Goal: Task Accomplishment & Management: Use online tool/utility

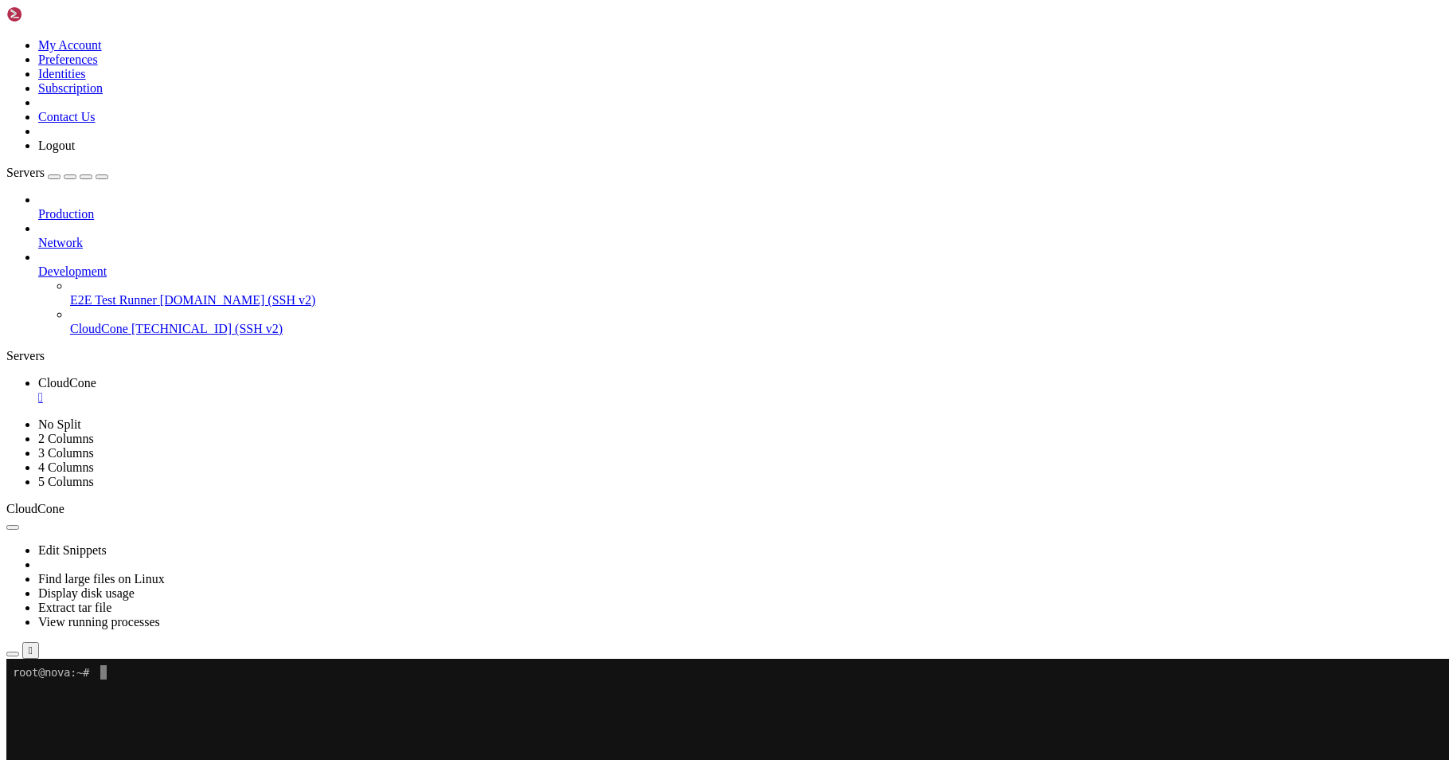
drag, startPoint x: 267, startPoint y: 812, endPoint x: 250, endPoint y: 737, distance: 77.5
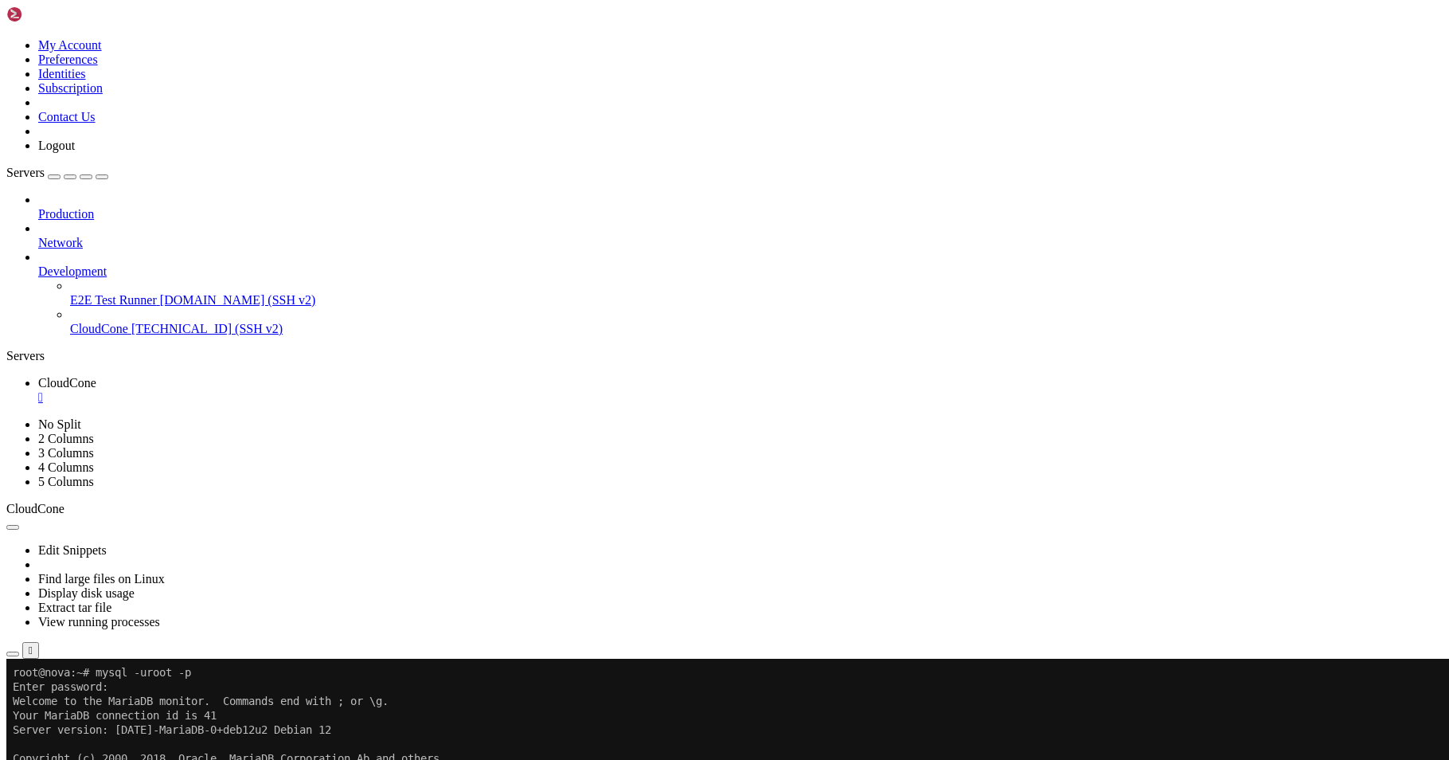
drag, startPoint x: 589, startPoint y: 898, endPoint x: 370, endPoint y: 858, distance: 221.8
drag, startPoint x: 448, startPoint y: 941, endPoint x: 337, endPoint y: 929, distance: 112.1
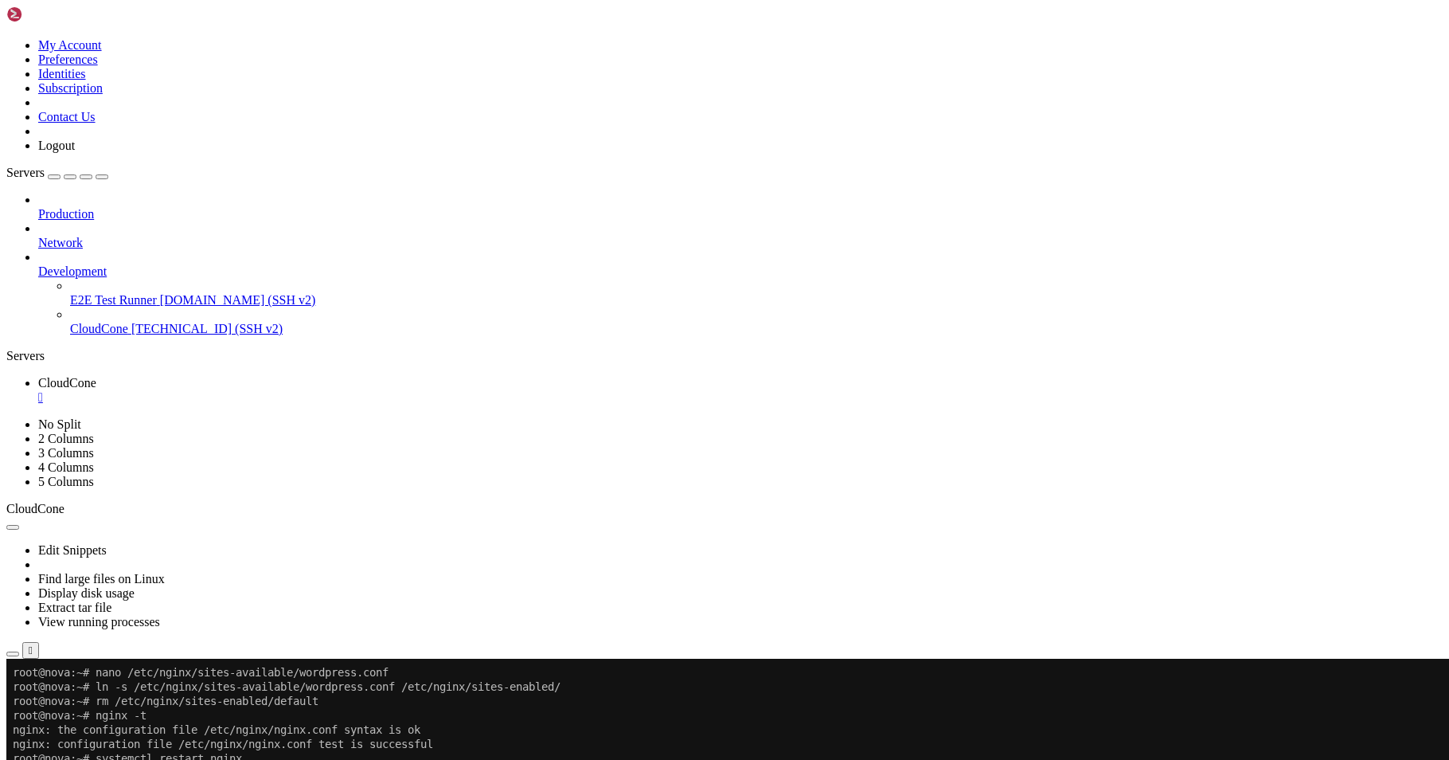
drag, startPoint x: 421, startPoint y: 853, endPoint x: 366, endPoint y: 844, distance: 56.4
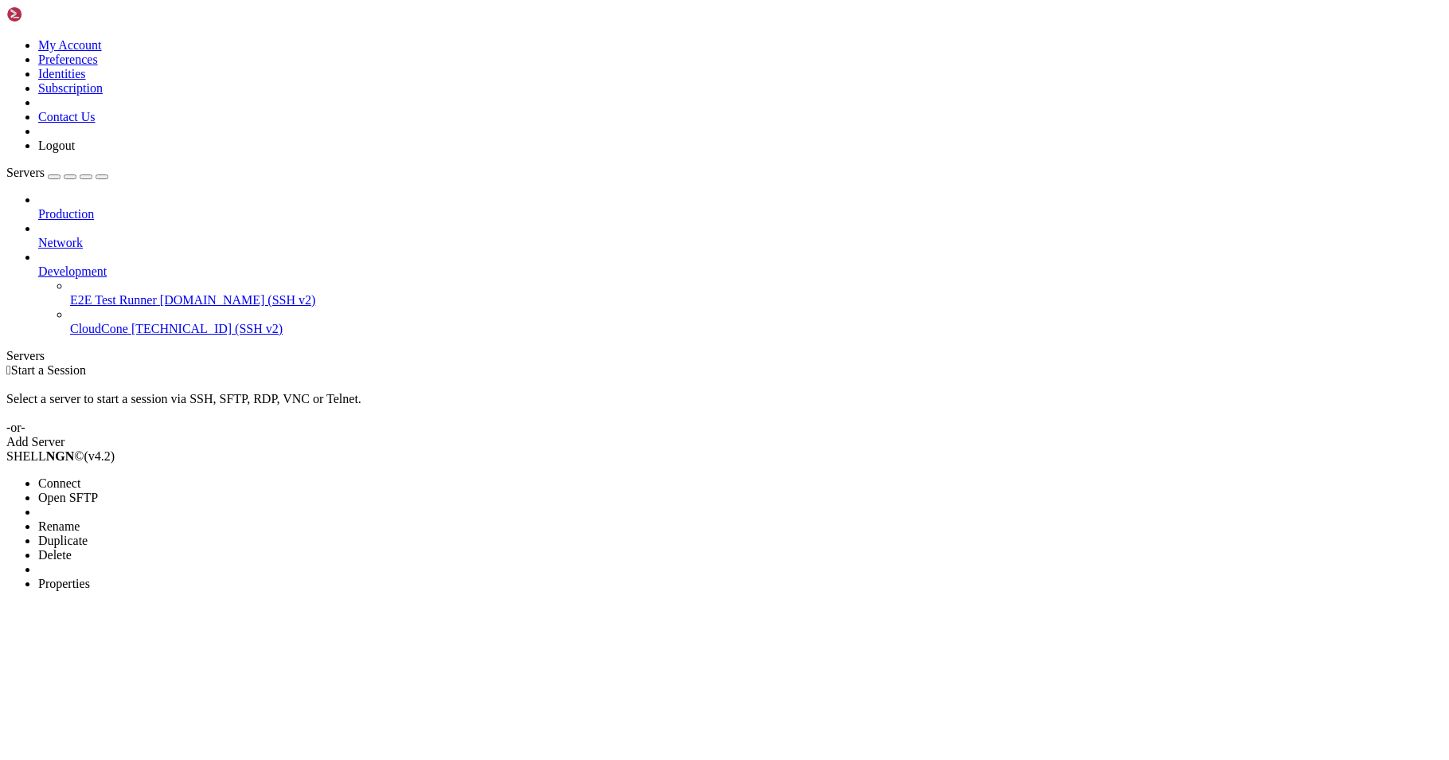
click at [80, 476] on span "Connect" at bounding box center [59, 483] width 42 height 14
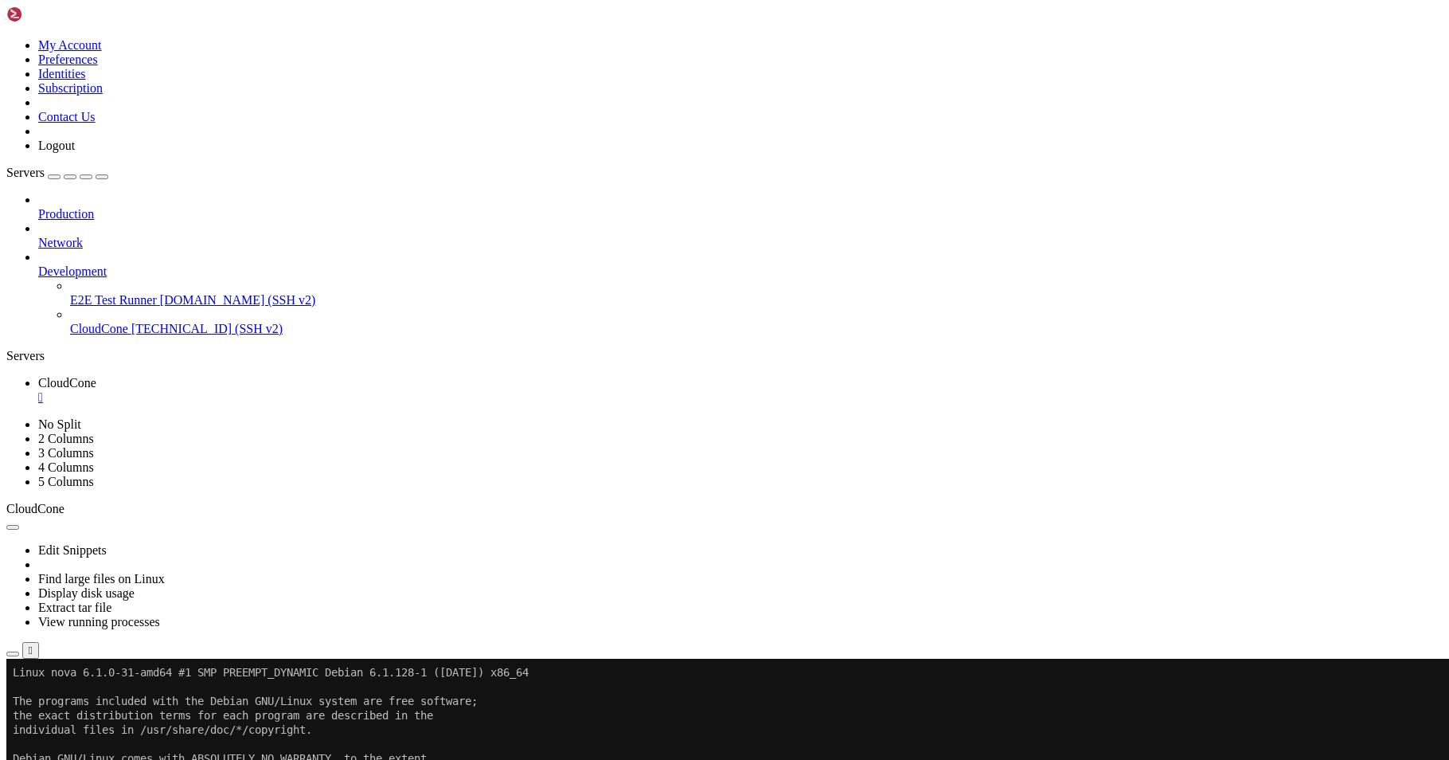
click at [98, 743] on span "Open SFTP" at bounding box center [68, 750] width 60 height 14
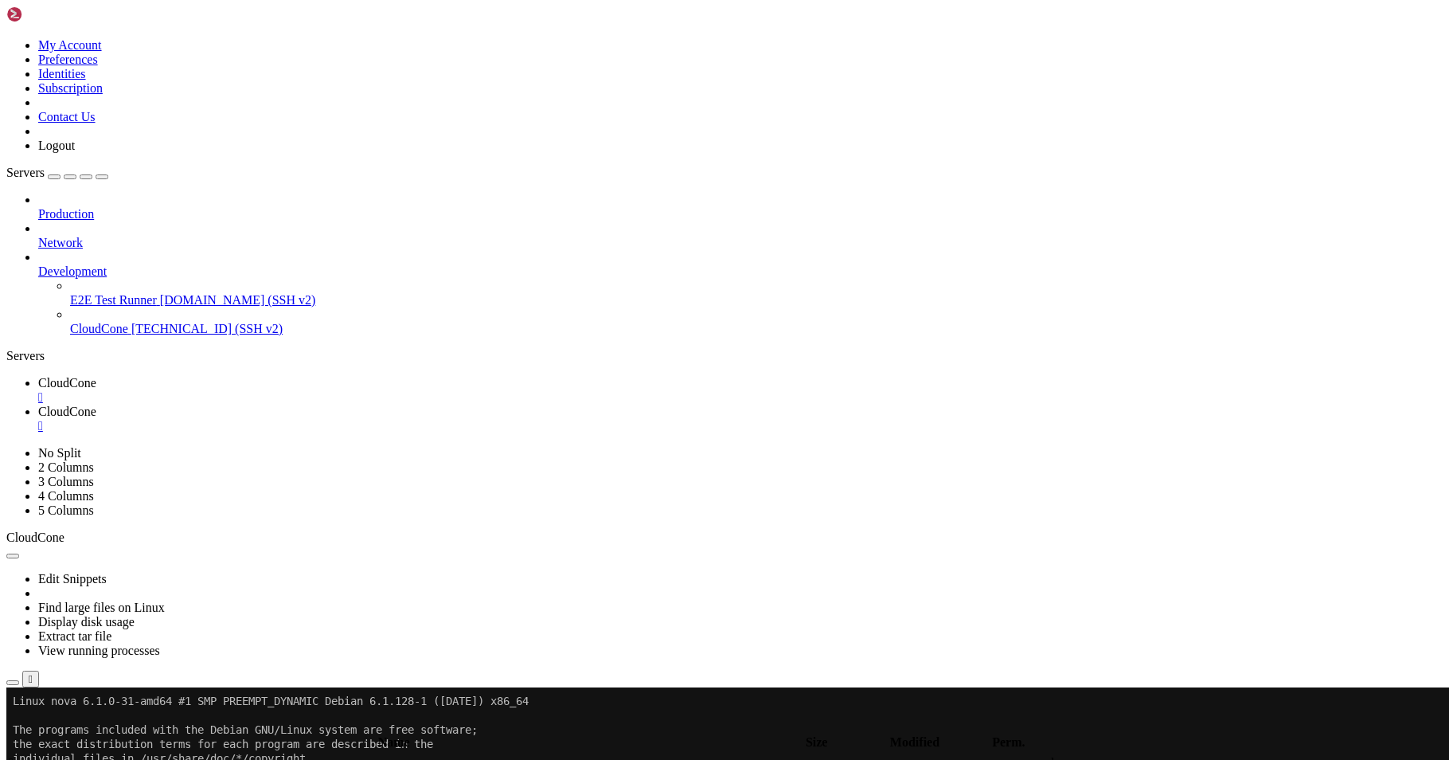
click at [13, 728] on icon "button" at bounding box center [13, 728] width 0 height 0
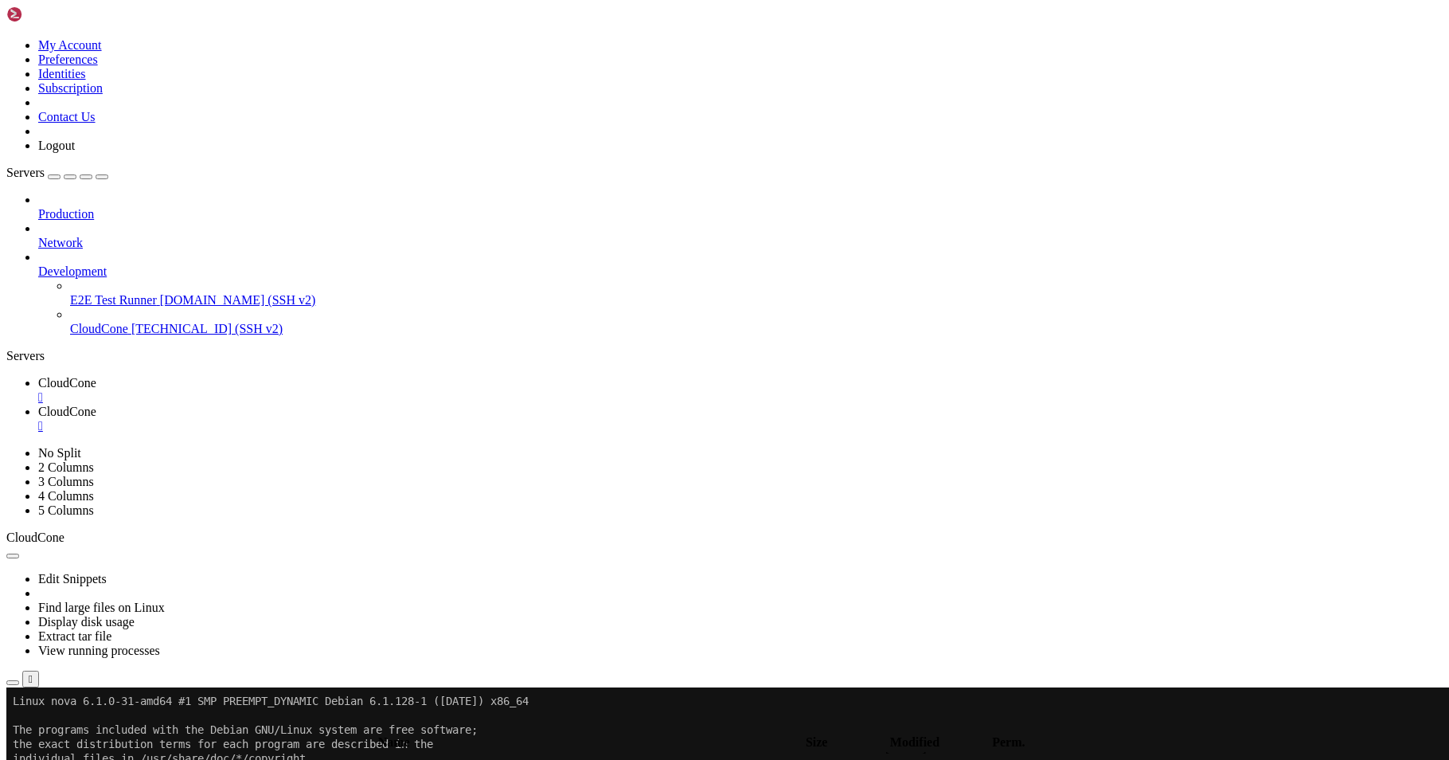
scroll to position [1137, 0]
click at [33, 420] on span " php" at bounding box center [21, 414] width 24 height 14
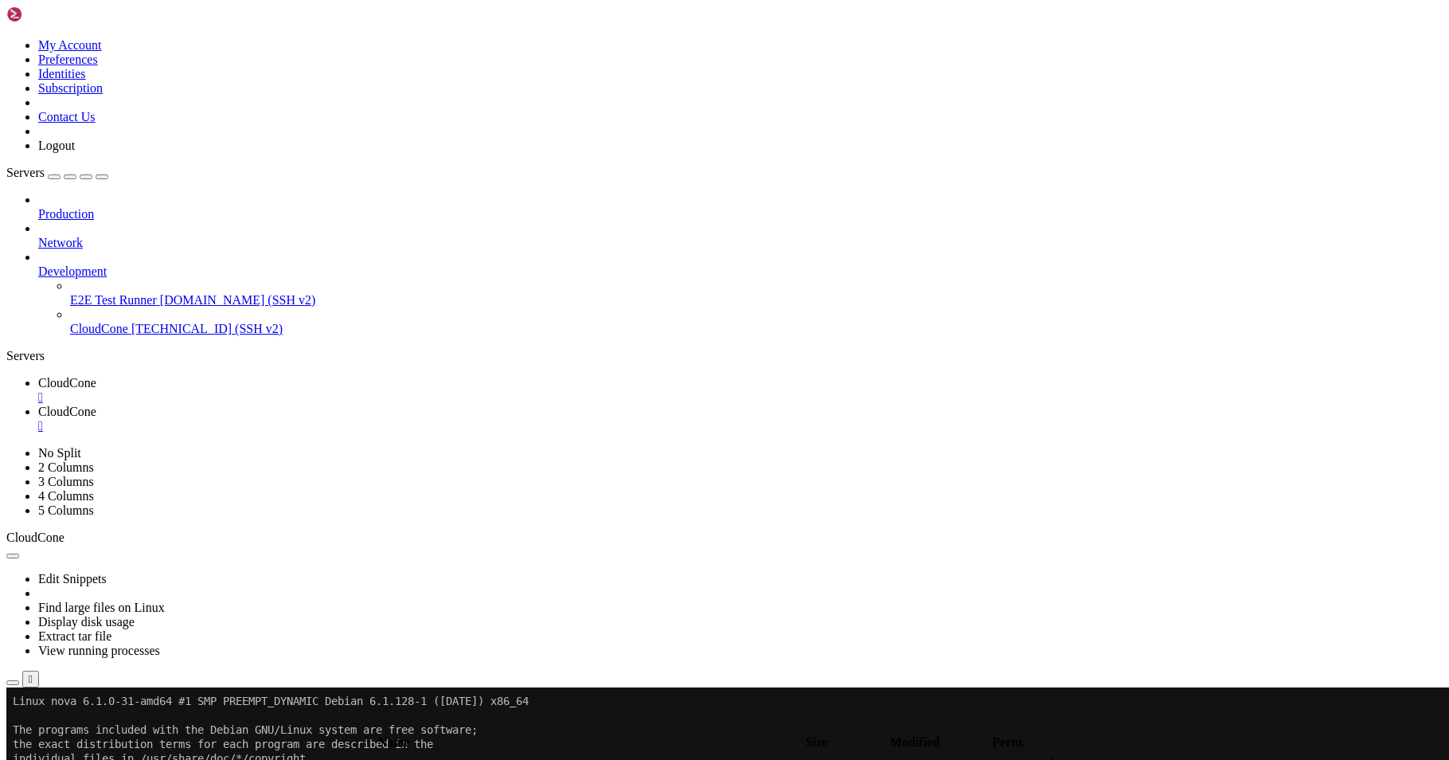
type input "/etc/php/8.2/fpm"
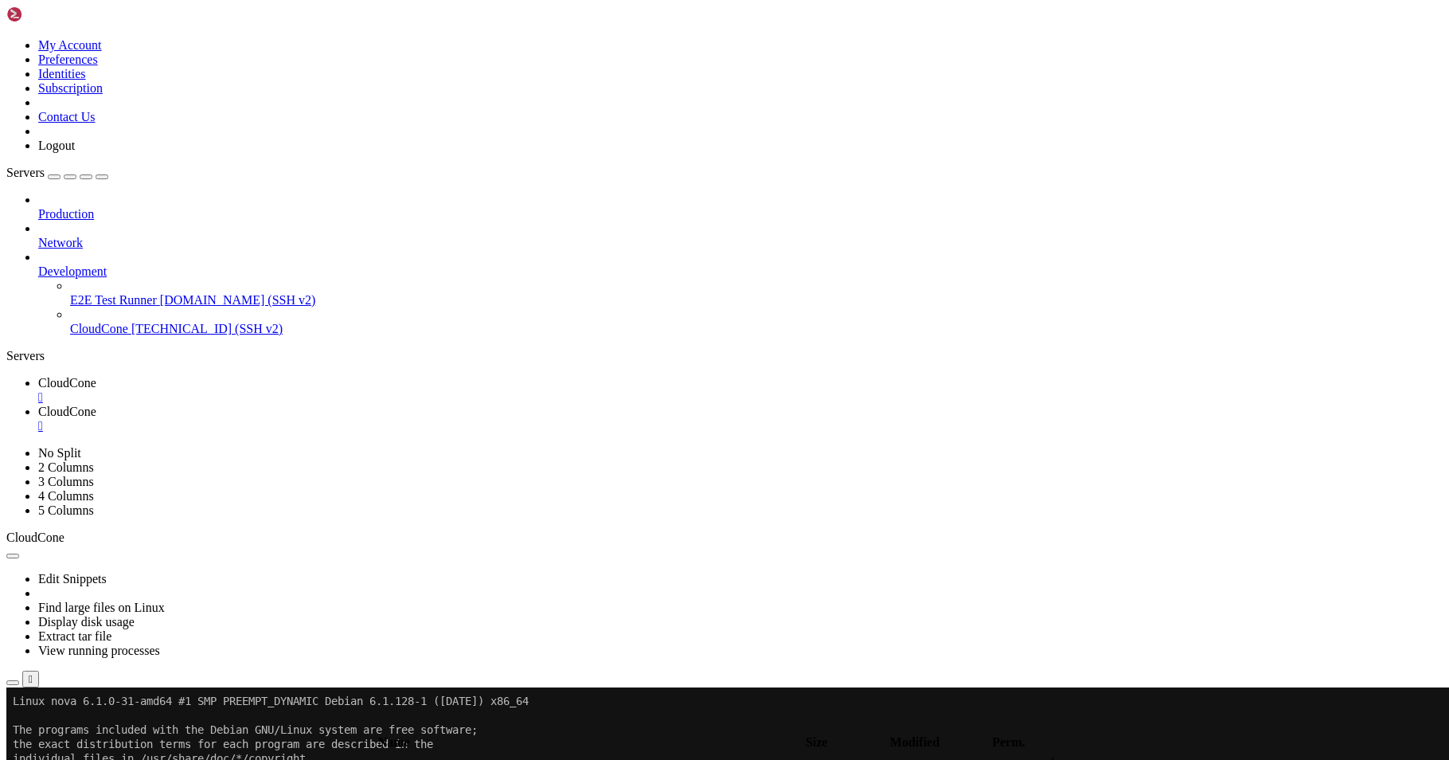
click at [96, 376] on span "CloudCone" at bounding box center [67, 383] width 58 height 14
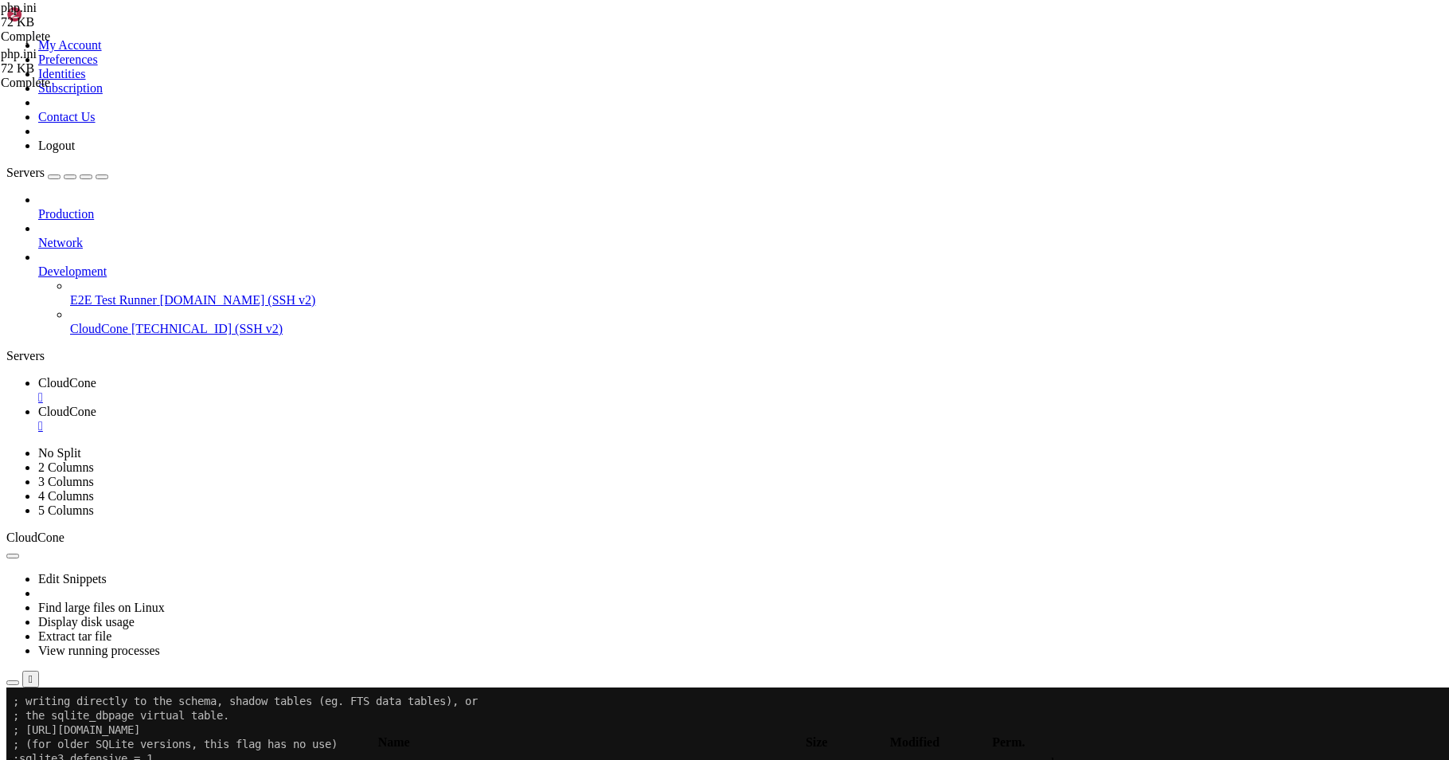
scroll to position [15281, 0]
click at [362, 405] on link "CloudCone " at bounding box center [740, 419] width 1405 height 29
click at [255, 376] on link "CloudCone " at bounding box center [740, 390] width 1405 height 29
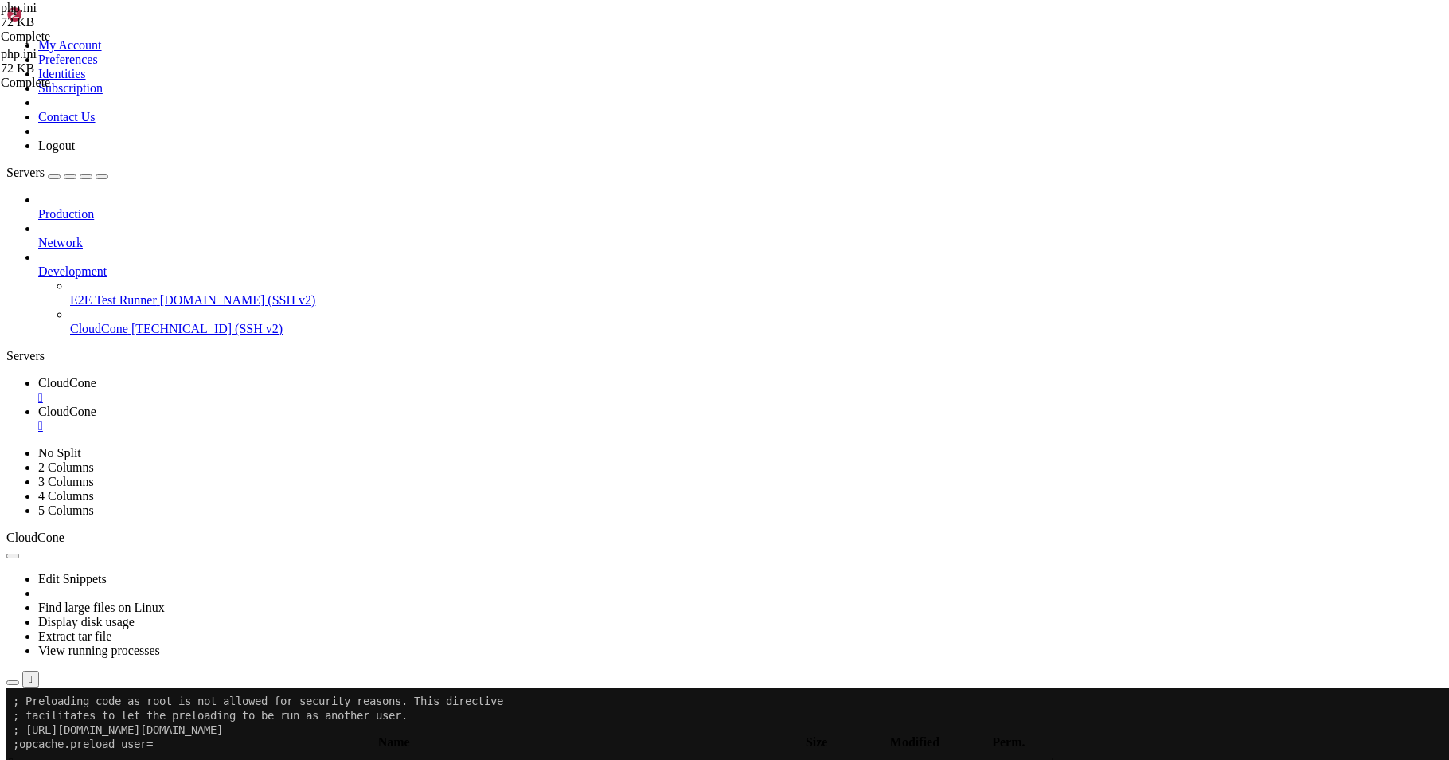
click at [368, 405] on link "CloudCone " at bounding box center [740, 419] width 1405 height 29
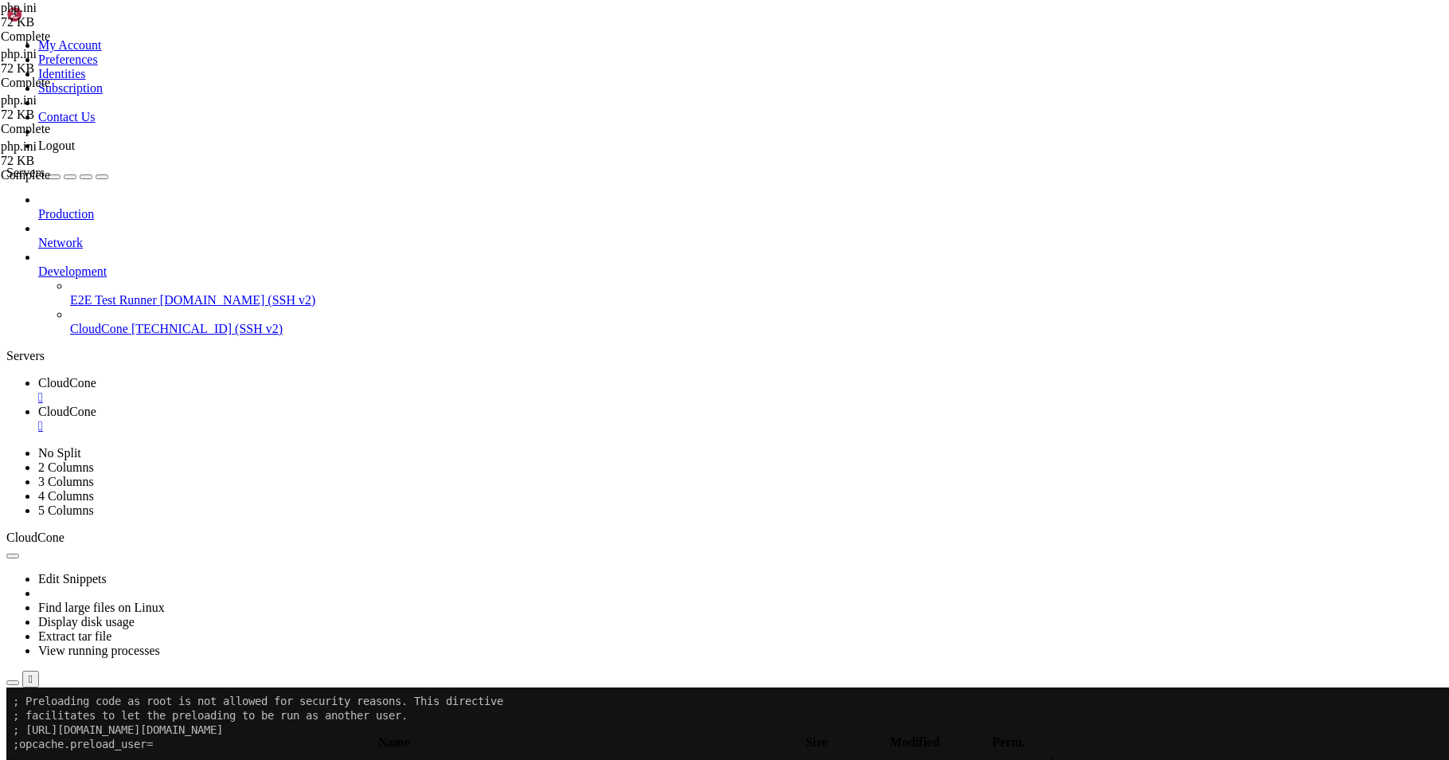
type input "u"
type input "memory_li"
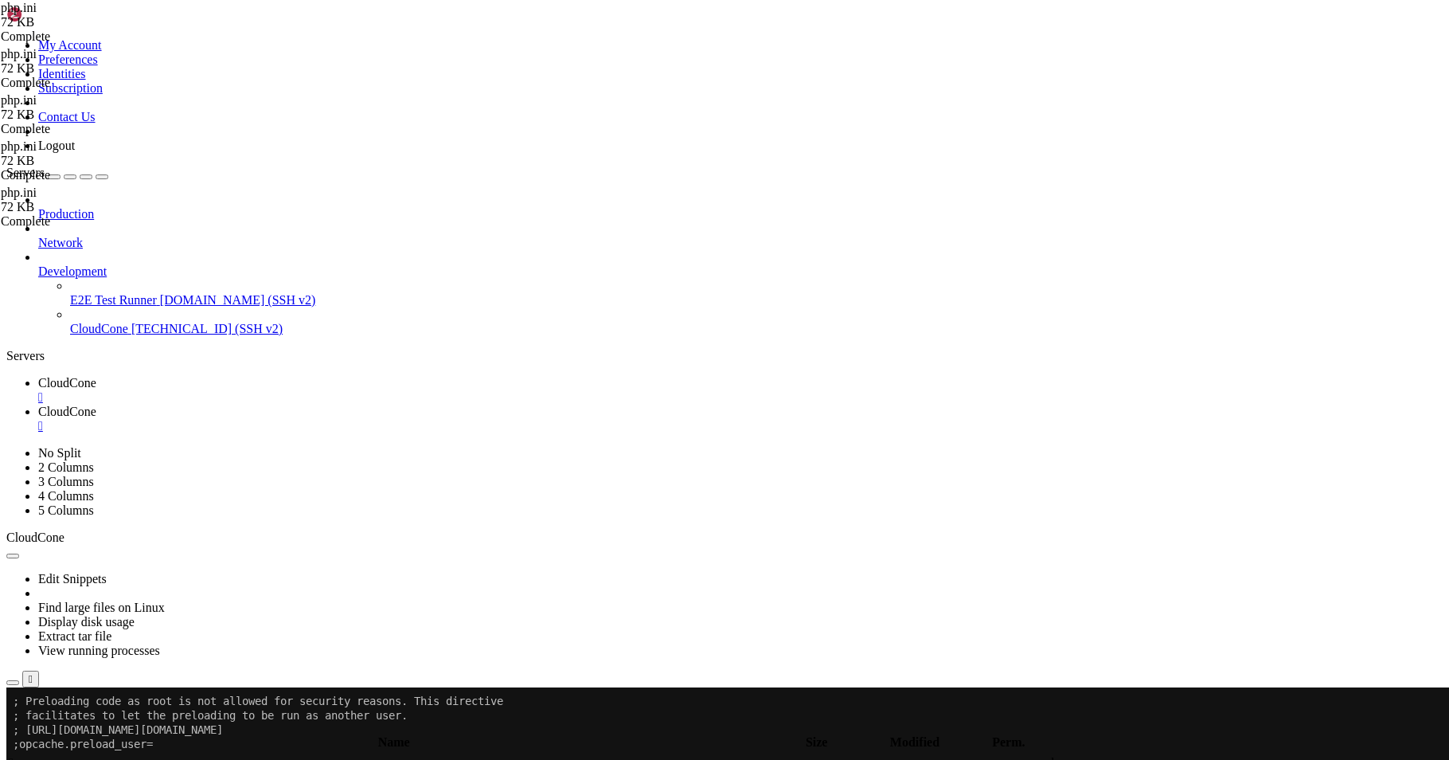
type textarea "memory_limit = 128M"
click at [96, 376] on span "CloudCone" at bounding box center [67, 383] width 58 height 14
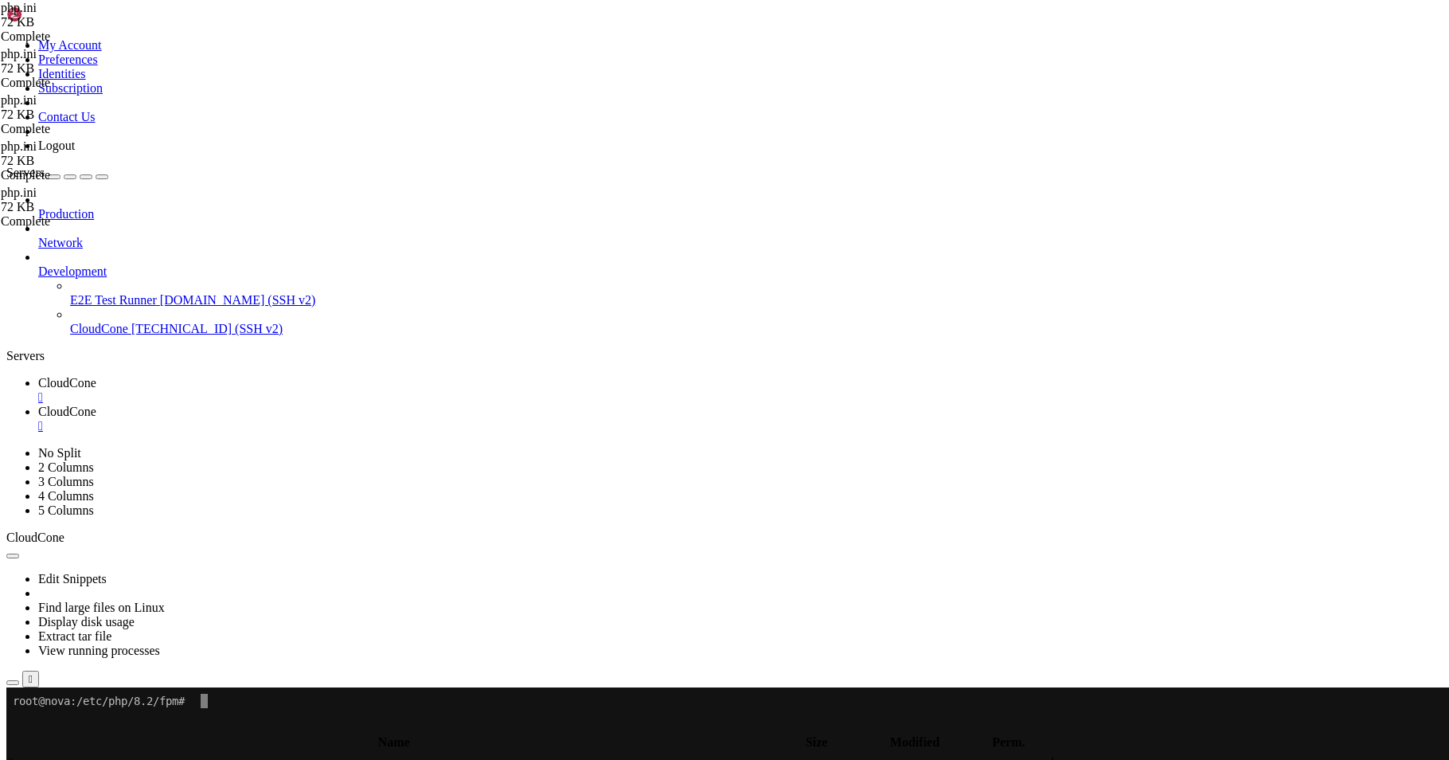
scroll to position [0, 0]
click at [96, 405] on span "CloudCone" at bounding box center [67, 412] width 58 height 14
type input "post_"
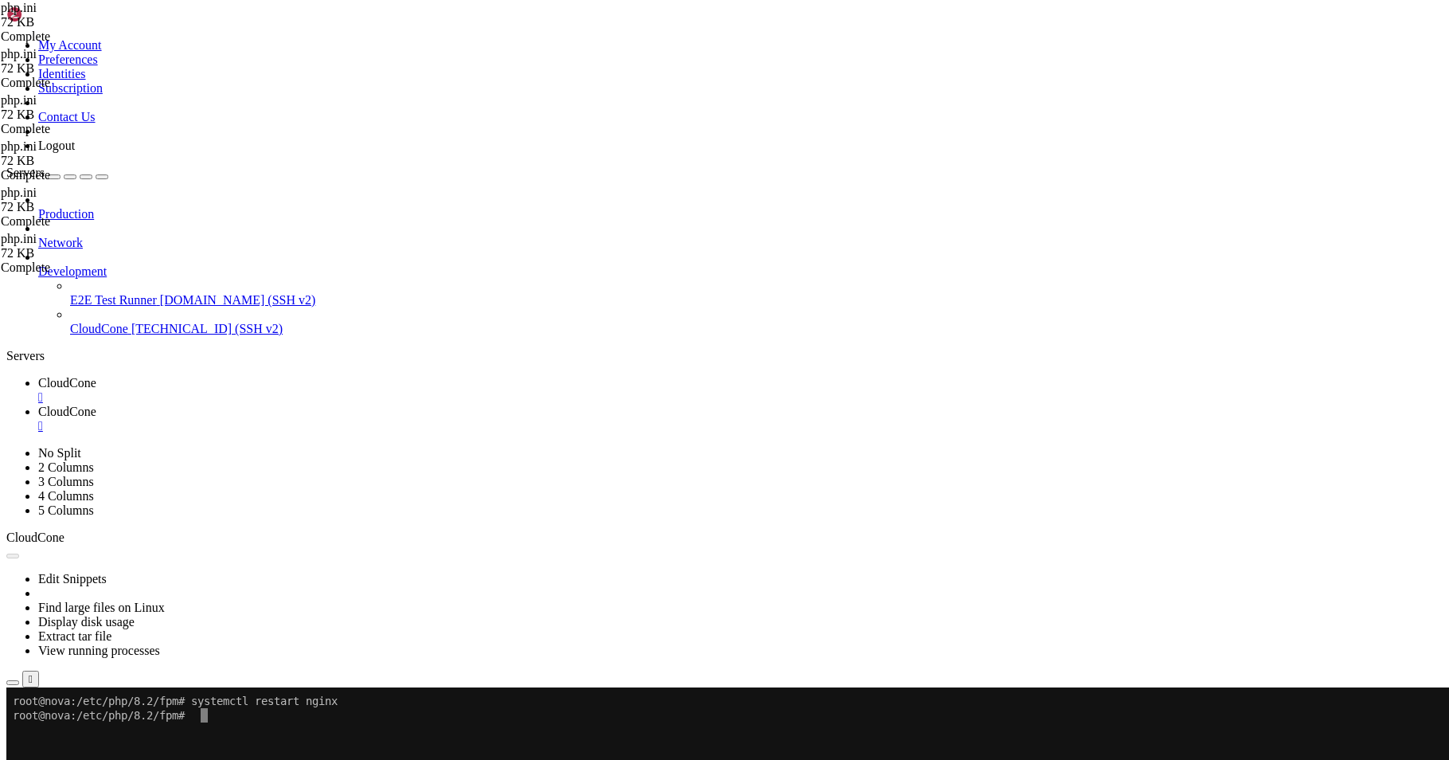
type textarea "post_max_size = 80M"
drag, startPoint x: 1250, startPoint y: 90, endPoint x: 1176, endPoint y: 89, distance: 74.1
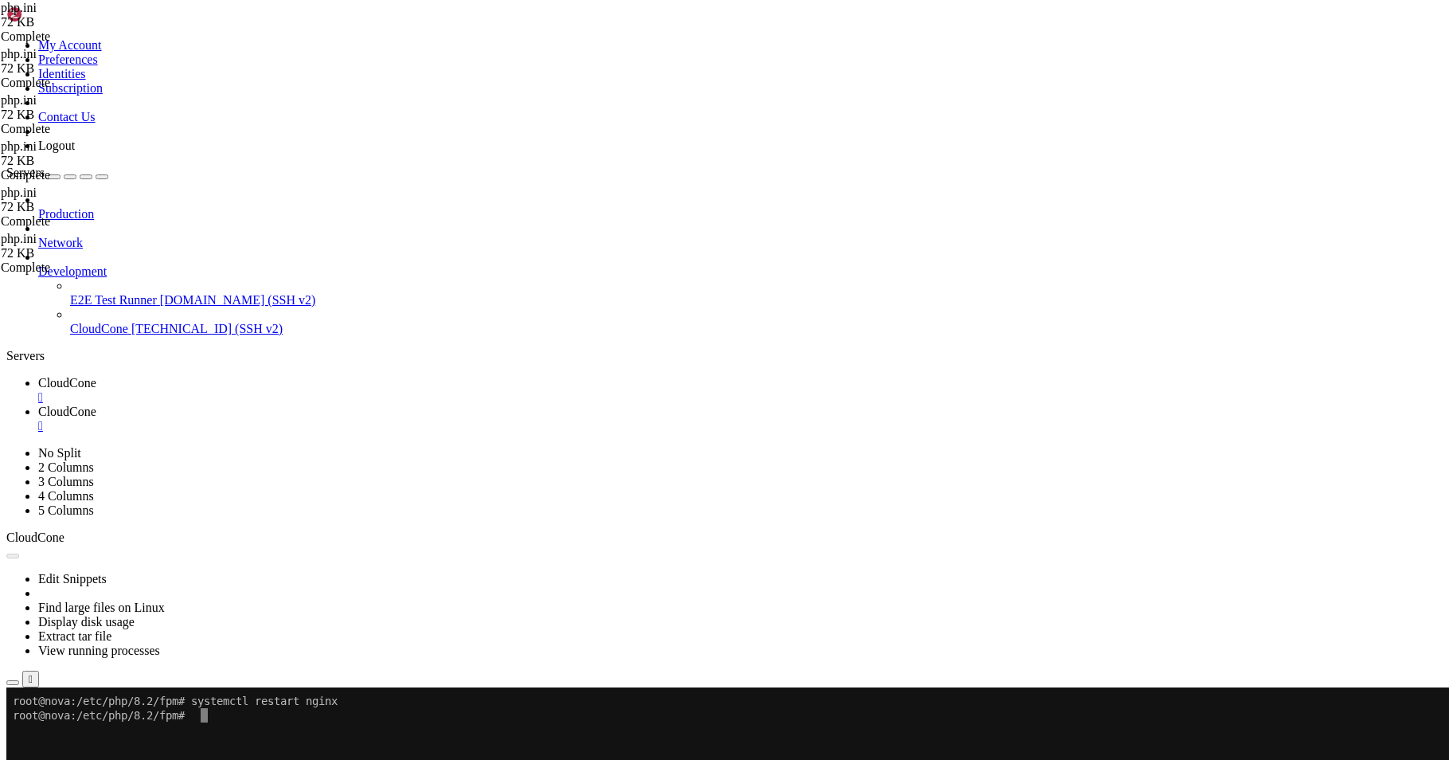
type input "memoy_limit"
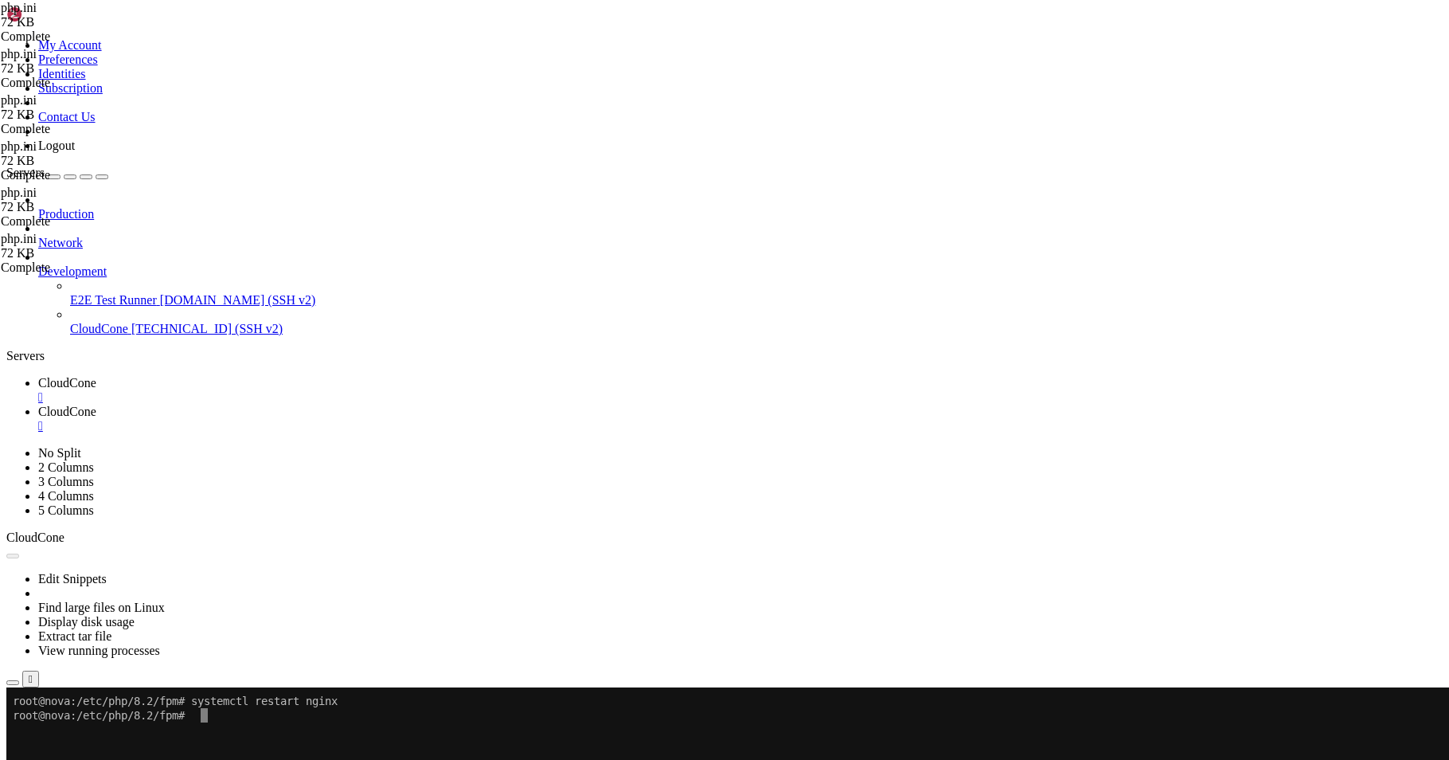
type textarea "; Enable / Disable collection of memory usage statistics by mysqlnd which can be"
type input "upload_ma"
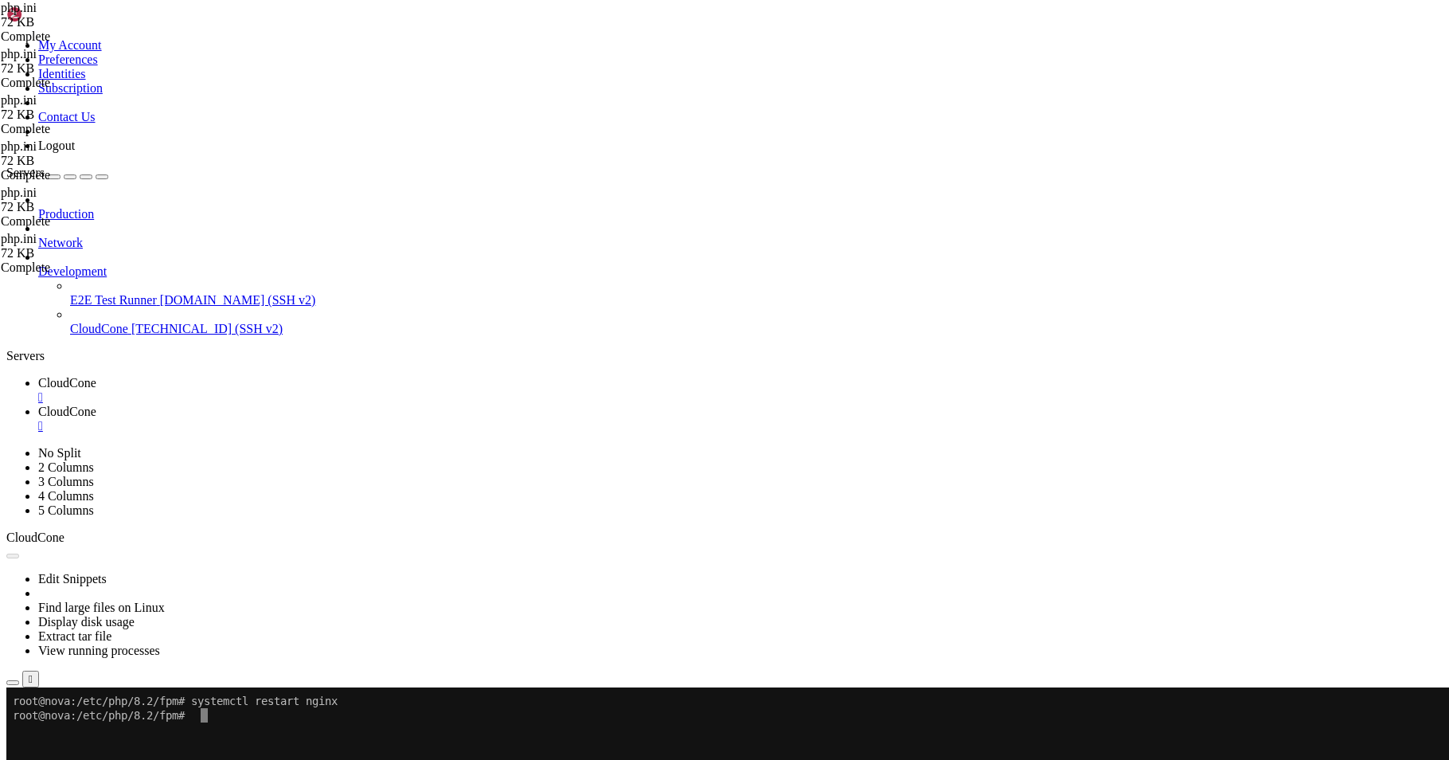
type textarea "upload_max_filesize = 128M"
type input "u"
type input "post_ma"
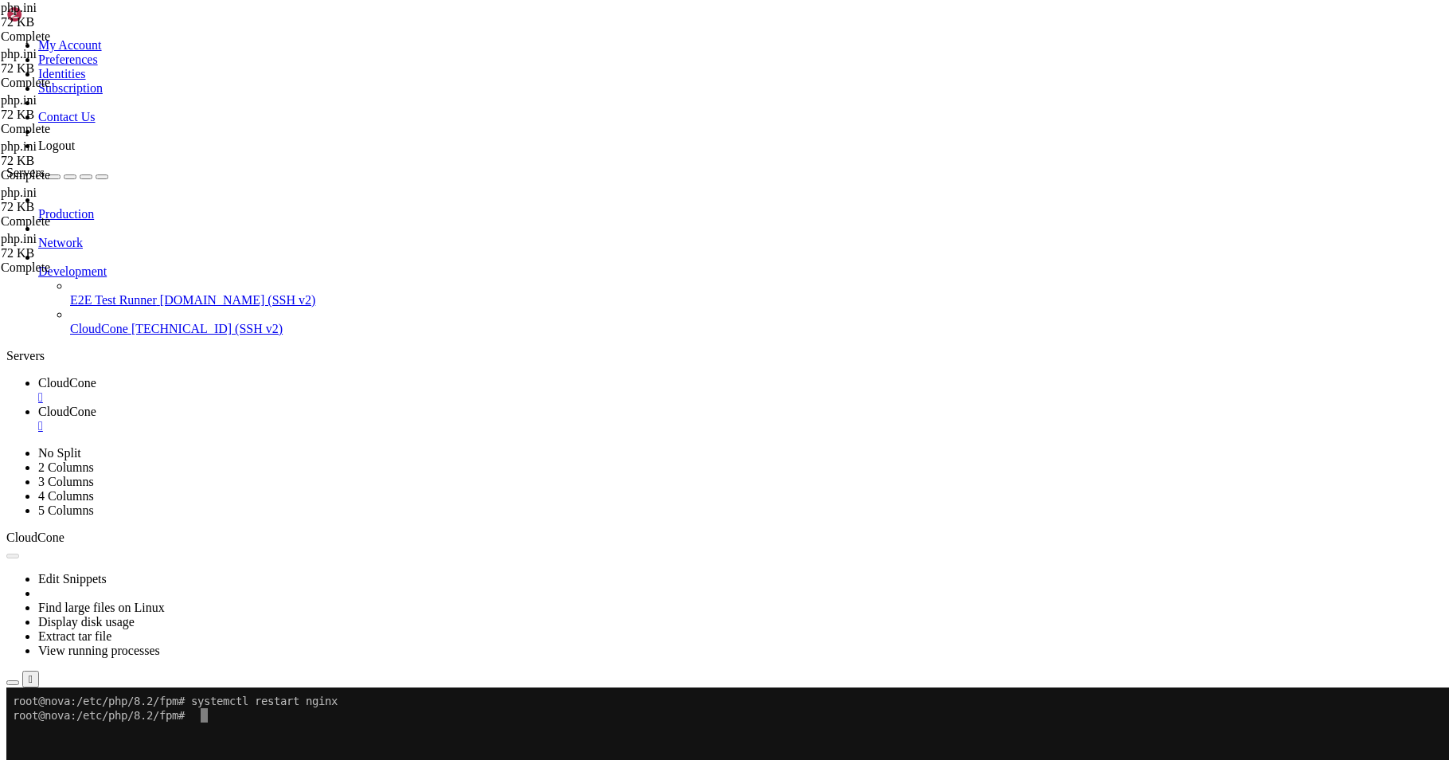
type textarea "post_max_size = 128M"
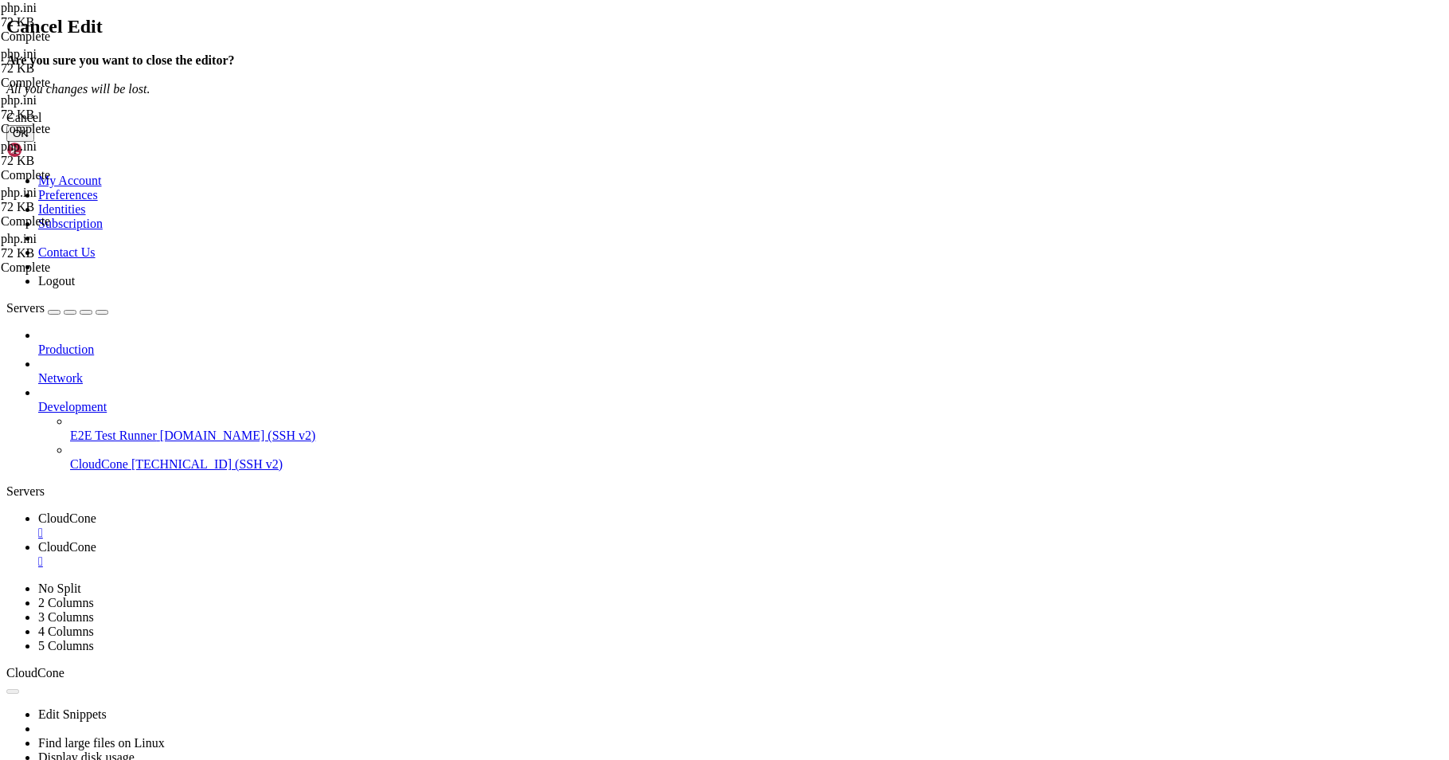
click at [818, 125] on div "Cancel" at bounding box center [724, 118] width 1437 height 14
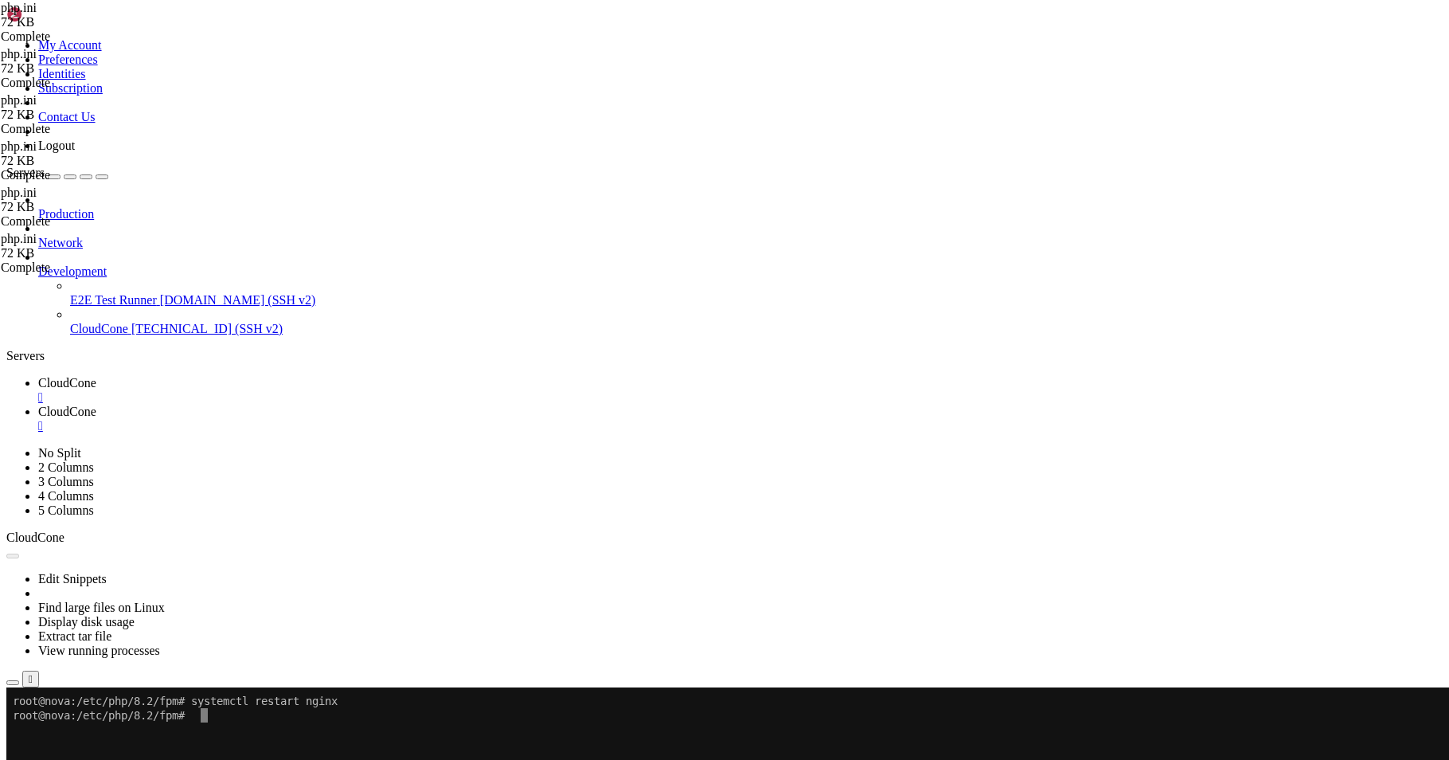
click at [42, 479] on span " nginx" at bounding box center [25, 473] width 33 height 14
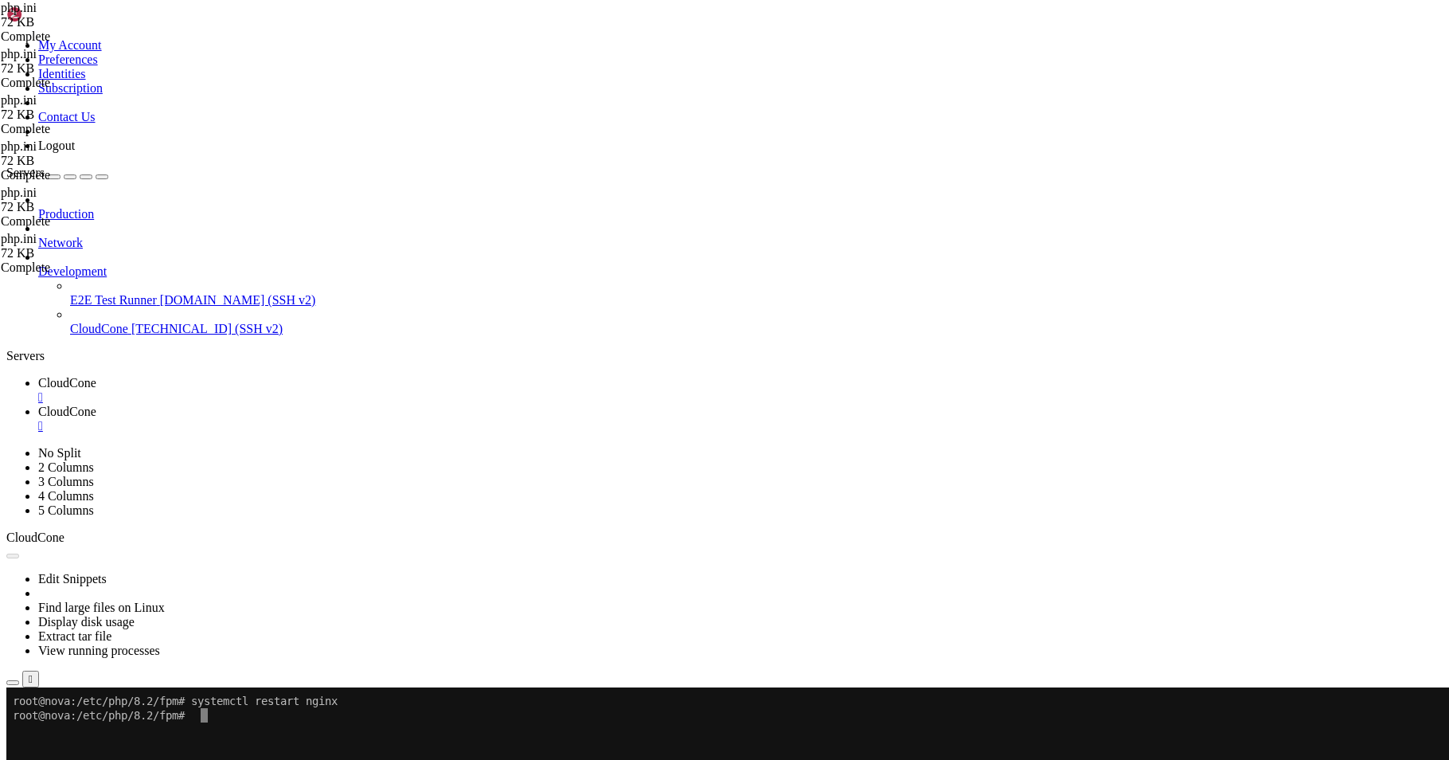
type input "/etc/nginx"
click at [251, 376] on link "CloudCone " at bounding box center [740, 390] width 1405 height 29
click at [70, 733] on button "Reconnect" at bounding box center [38, 741] width 64 height 17
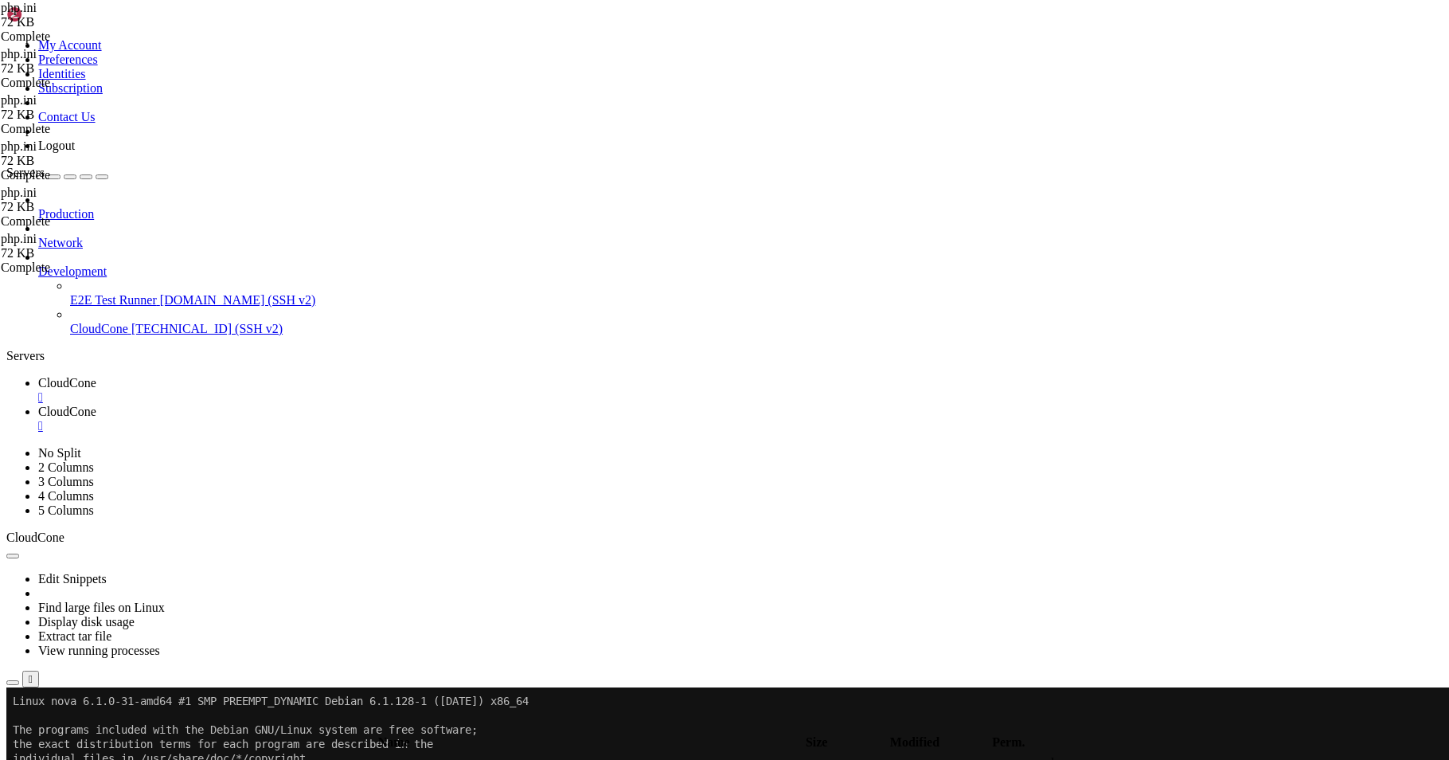
click at [365, 405] on link "CloudCone " at bounding box center [740, 419] width 1405 height 29
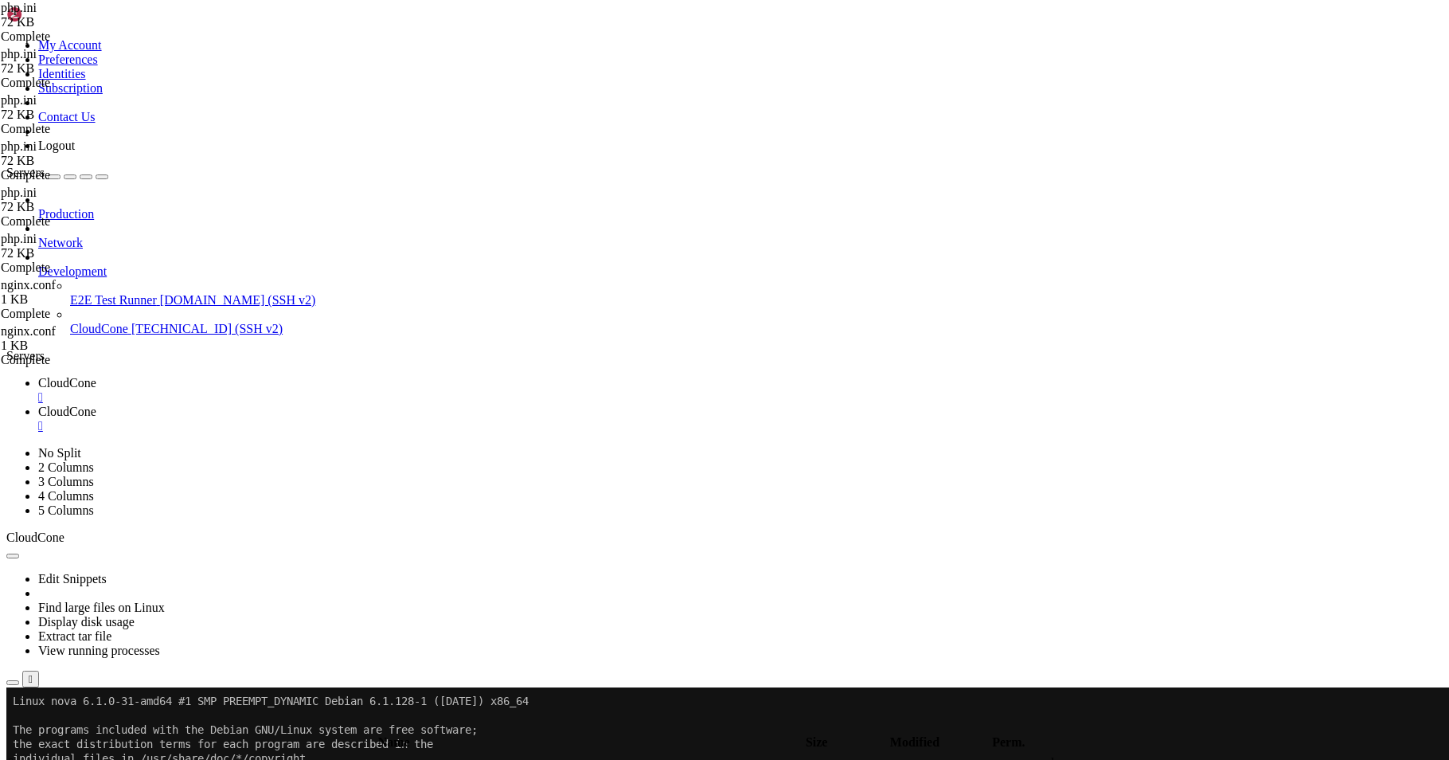
click at [96, 376] on span "CloudCone" at bounding box center [67, 383] width 58 height 14
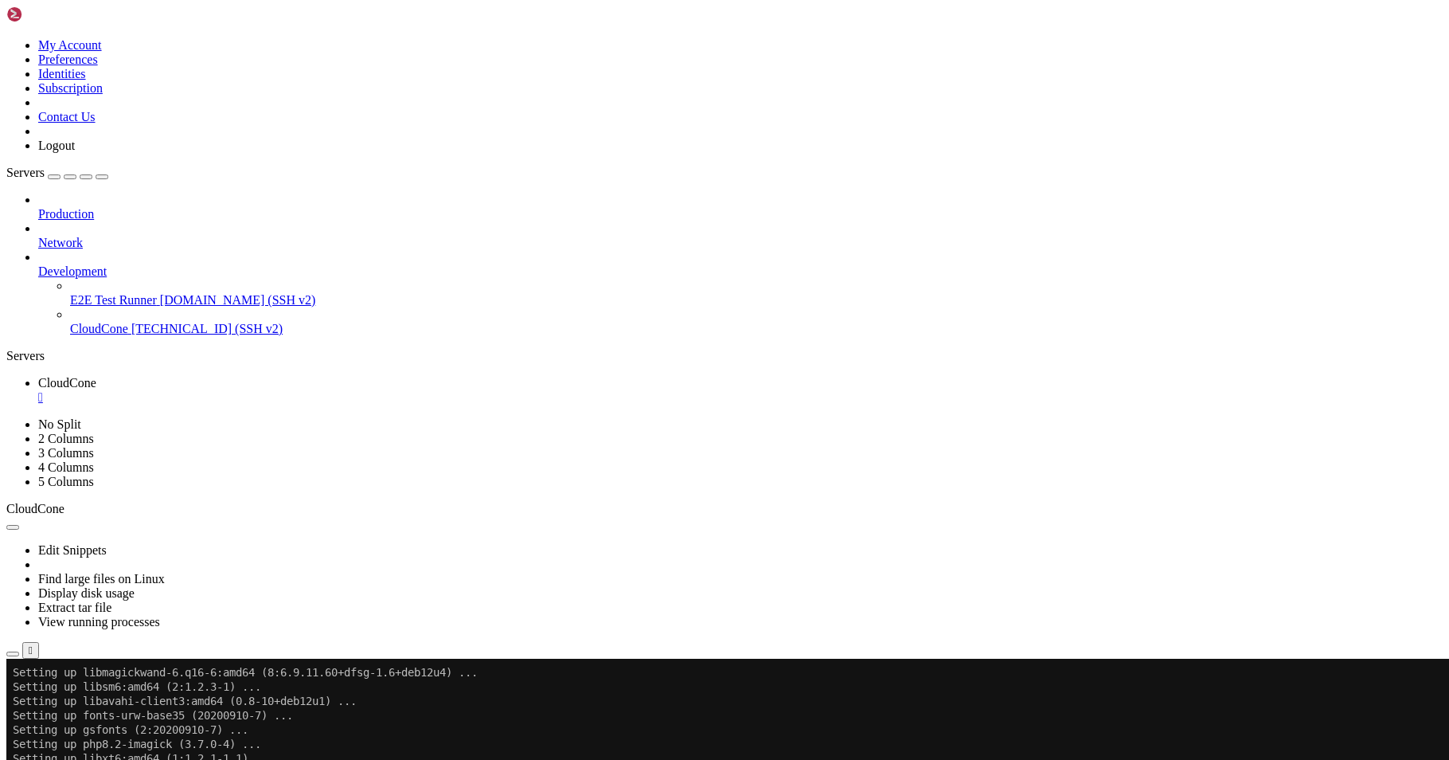
scroll to position [2924, 0]
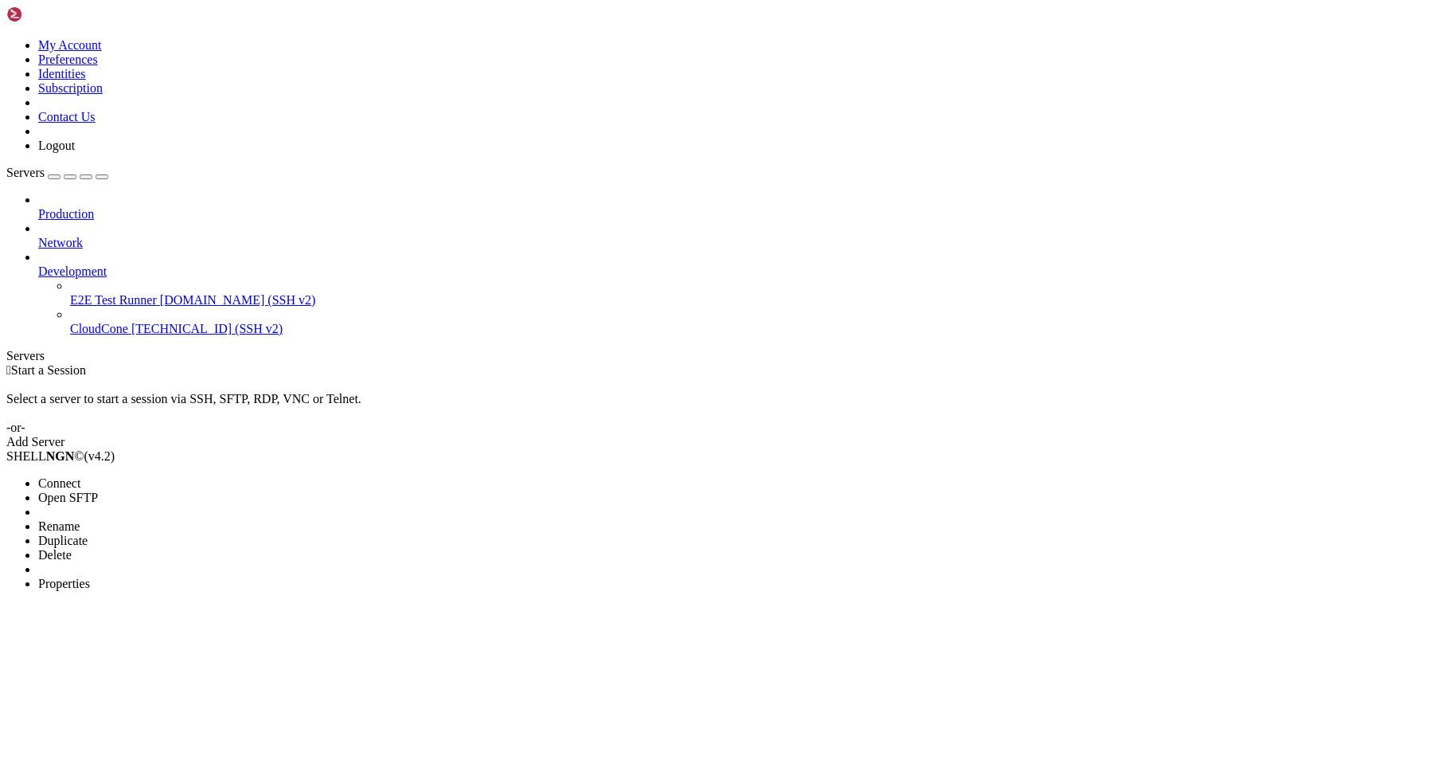
click at [80, 476] on span "Connect" at bounding box center [59, 483] width 42 height 14
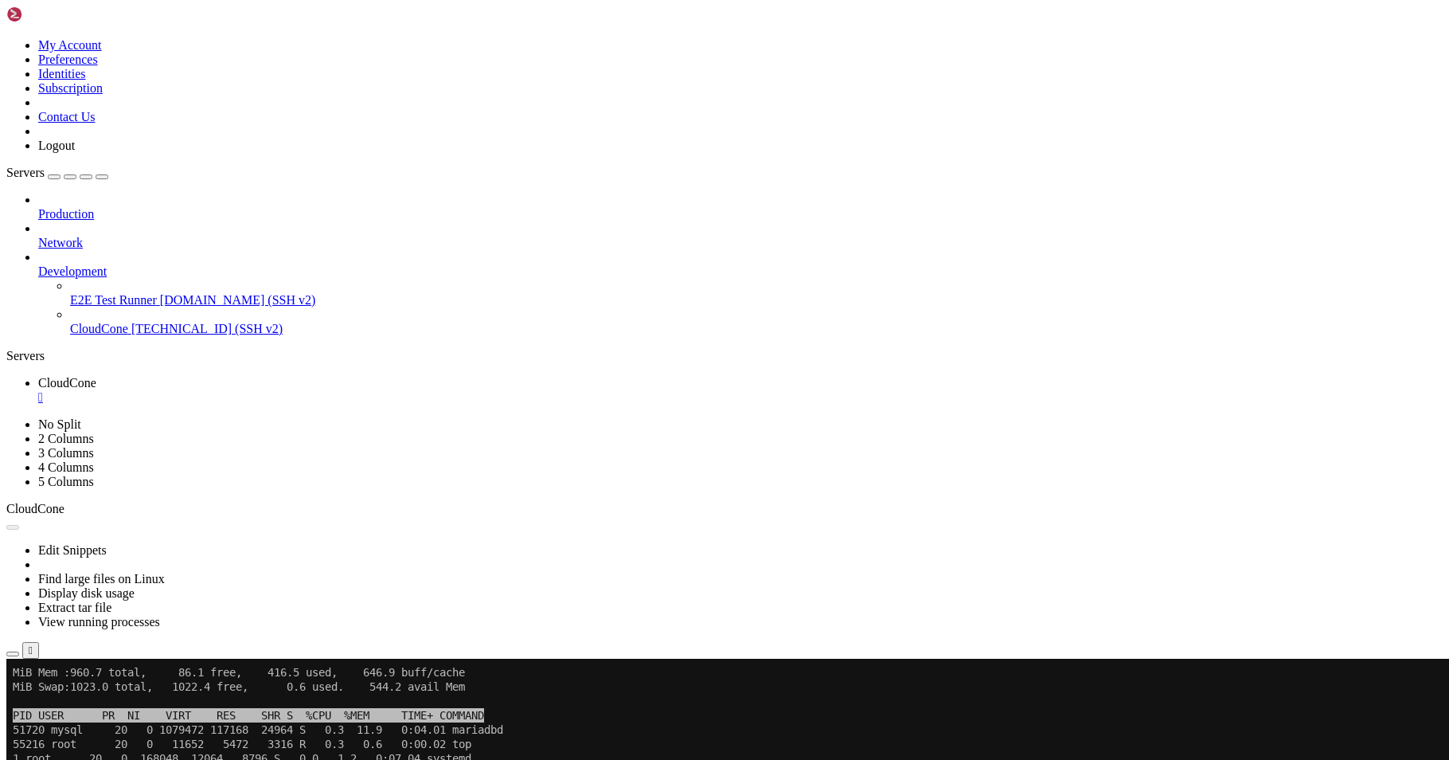
scroll to position [43, 0]
click at [303, 376] on link "CloudCone " at bounding box center [740, 390] width 1405 height 29
click at [302, 390] on div "" at bounding box center [740, 397] width 1405 height 14
